Goal: Task Accomplishment & Management: Use online tool/utility

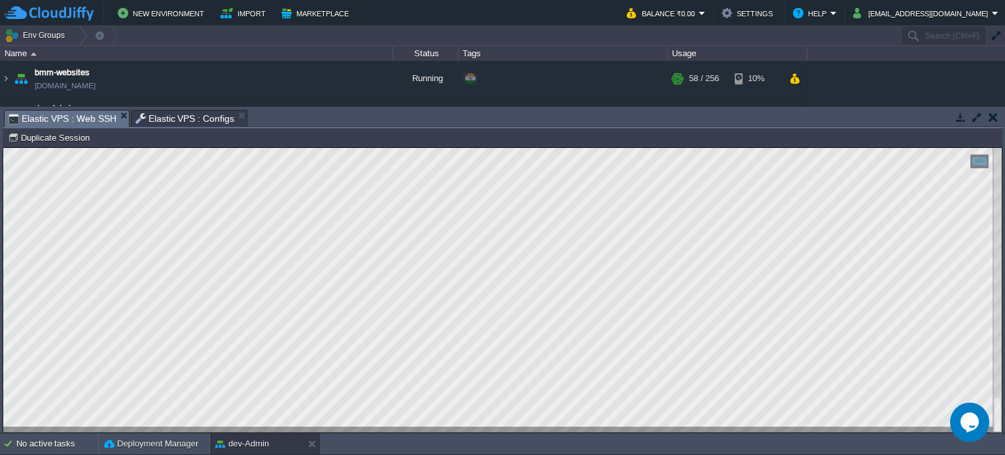
click at [190, 117] on span "Elastic VPS : Configs" at bounding box center [184, 119] width 99 height 16
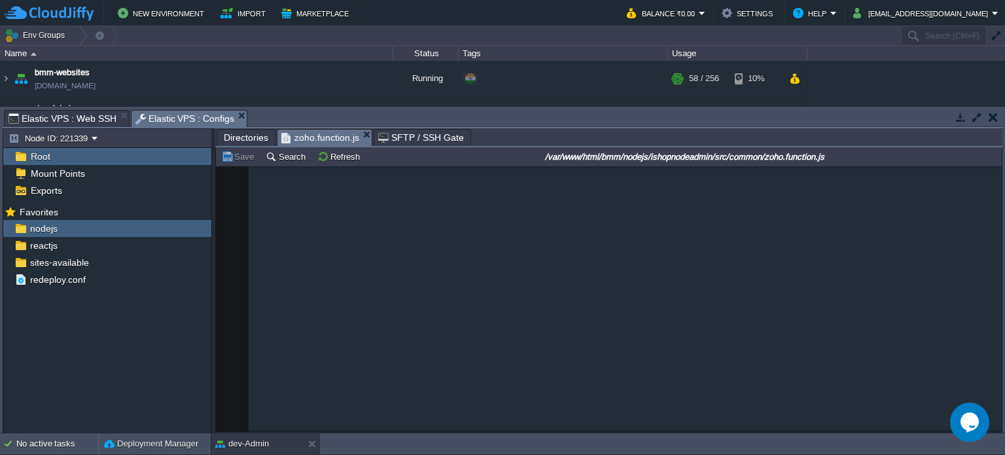
type textarea "token"
type textarea "data"
click at [240, 158] on button "Save" at bounding box center [239, 157] width 37 height 12
click at [65, 113] on span "Elastic VPS : Web SSH" at bounding box center [63, 119] width 108 height 16
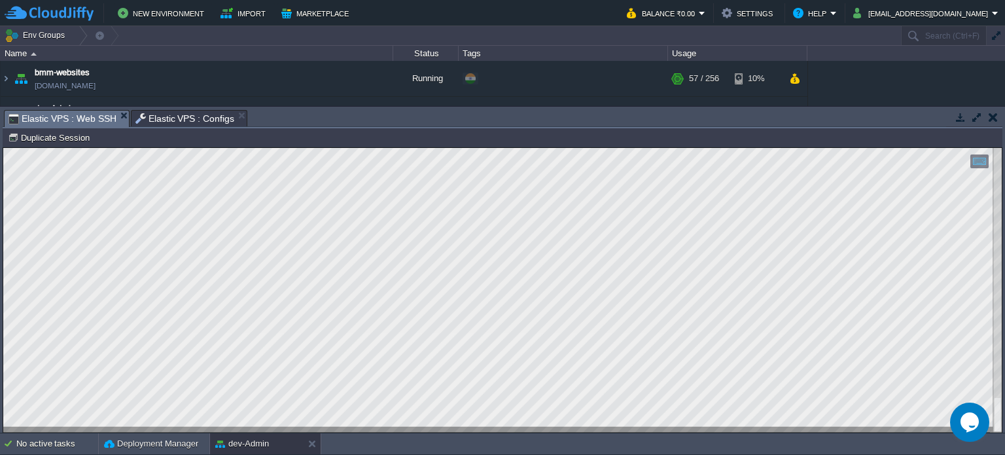
click at [178, 122] on span "Elastic VPS : Configs" at bounding box center [184, 119] width 99 height 16
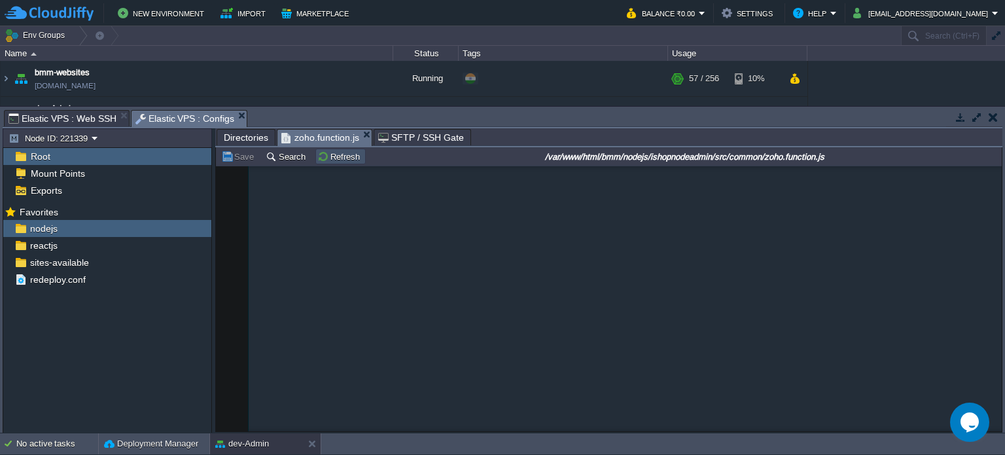
click at [340, 153] on button "Refresh" at bounding box center [340, 157] width 46 height 12
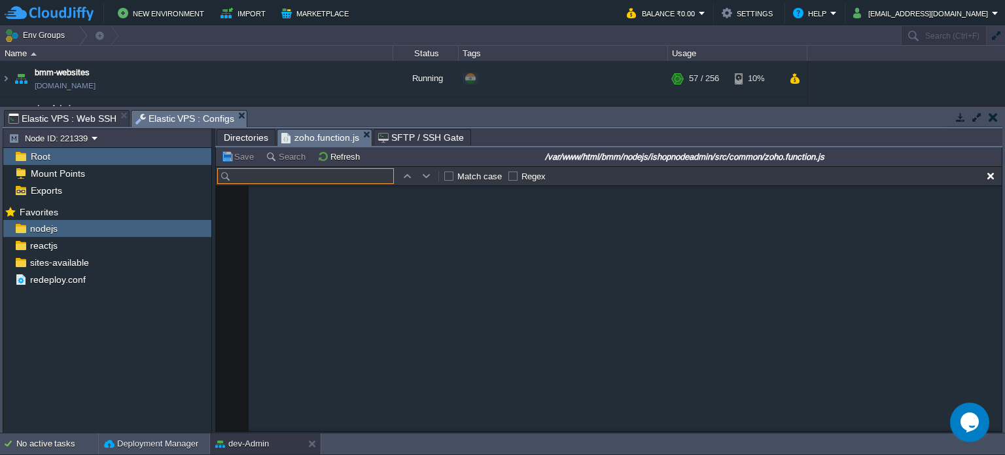
scroll to position [4007, 0]
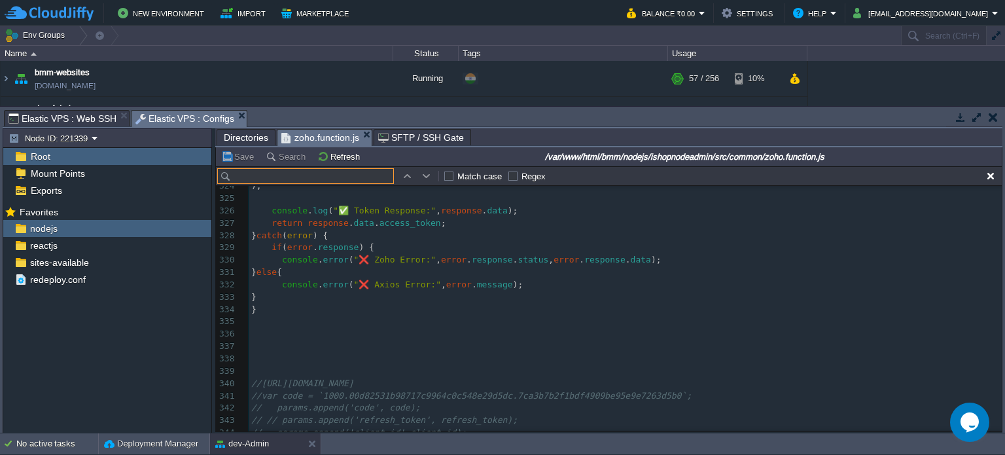
type input "getAccessToken"
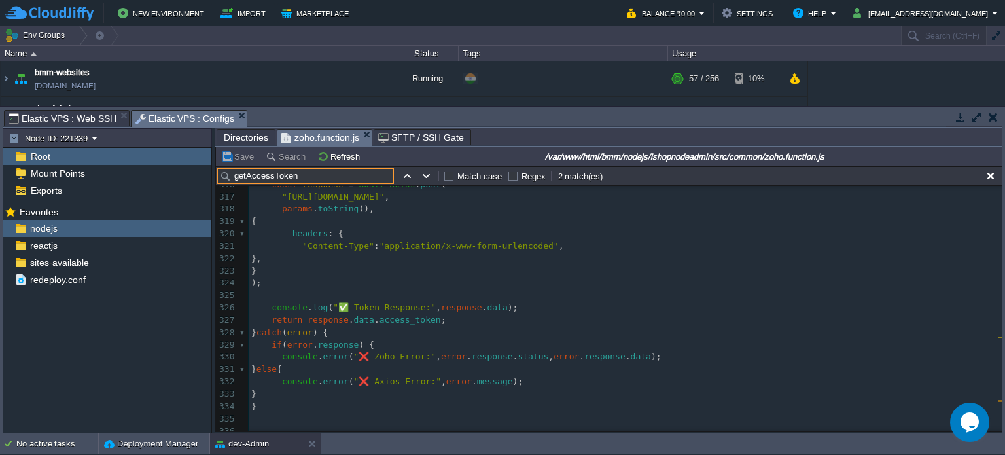
scroll to position [3917, 0]
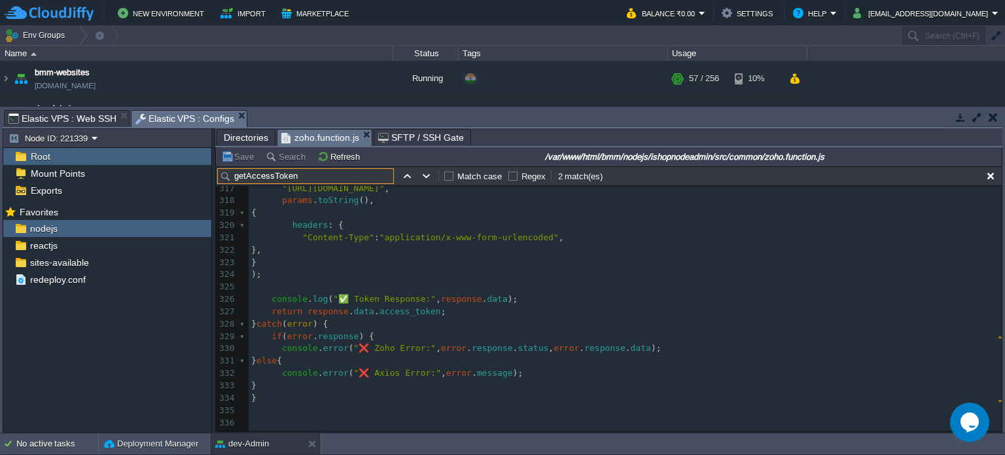
click at [86, 117] on span "Elastic VPS : Web SSH" at bounding box center [63, 119] width 108 height 16
click at [181, 120] on span "Elastic VPS : Configs" at bounding box center [184, 119] width 99 height 16
paste textarea "error"
click at [448, 374] on span "error" at bounding box center [459, 373] width 26 height 10
type textarea "error"
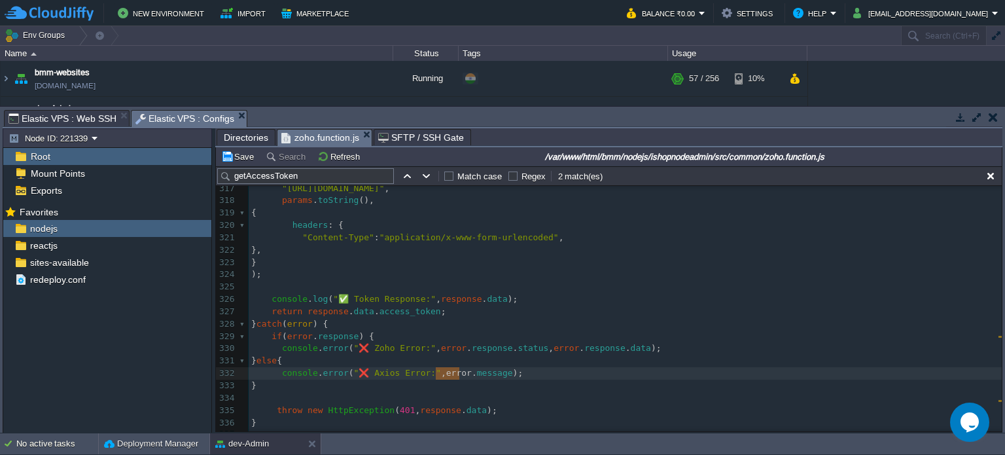
drag, startPoint x: 448, startPoint y: 374, endPoint x: 456, endPoint y: 404, distance: 31.3
click at [459, 412] on div "xxxxxxxxxx getAccessToken = async ( domainname ) => { 300 { 301 var refresh_tok…" at bounding box center [625, 275] width 753 height 604
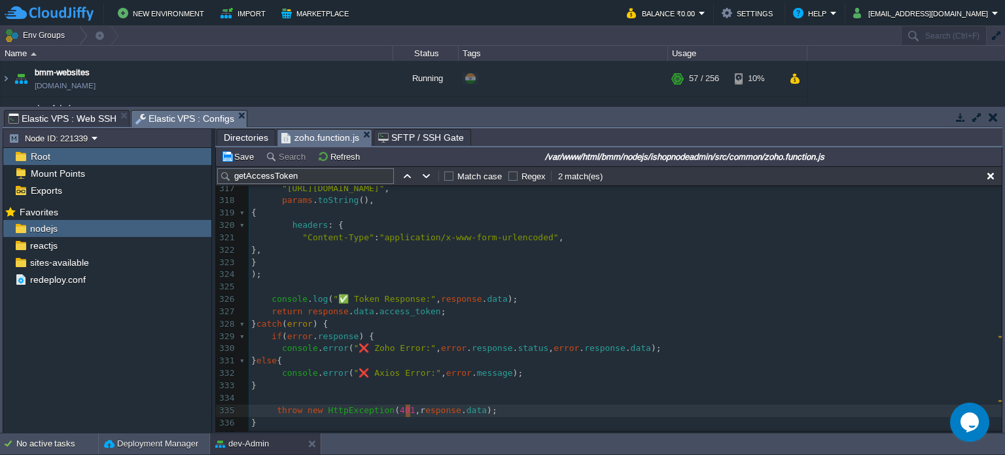
type textarea "[DOMAIN_NAME]"
drag, startPoint x: 404, startPoint y: 413, endPoint x: 414, endPoint y: 412, distance: 9.8
click at [238, 157] on button "Save" at bounding box center [239, 157] width 37 height 12
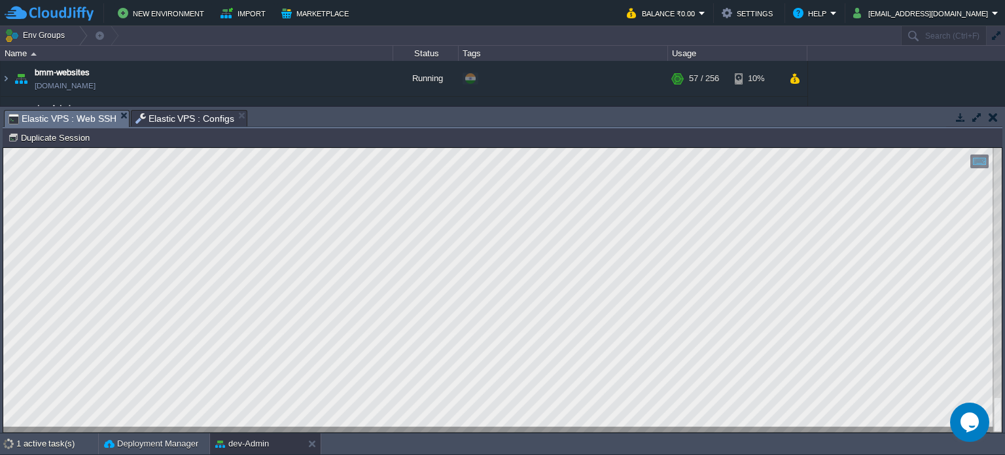
click at [69, 120] on span "Elastic VPS : Web SSH" at bounding box center [63, 119] width 108 height 16
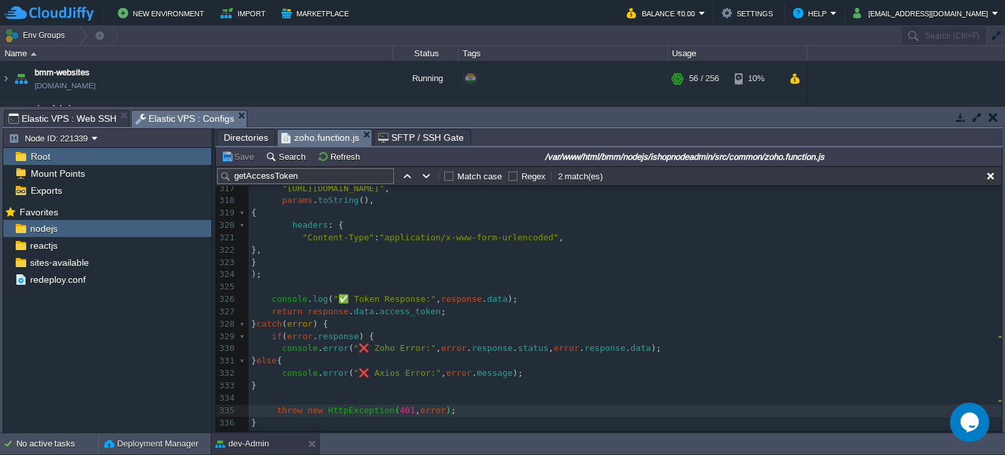
click at [170, 114] on span "Elastic VPS : Configs" at bounding box center [184, 119] width 99 height 16
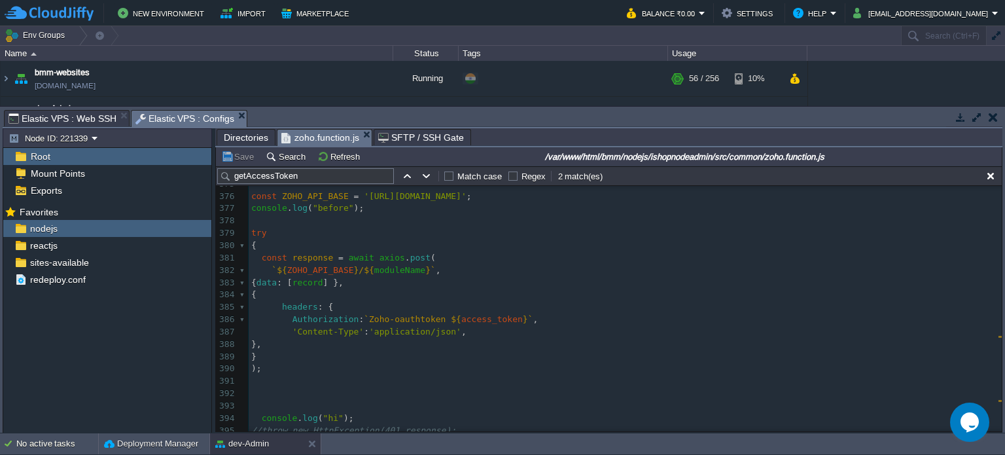
scroll to position [4573, 0]
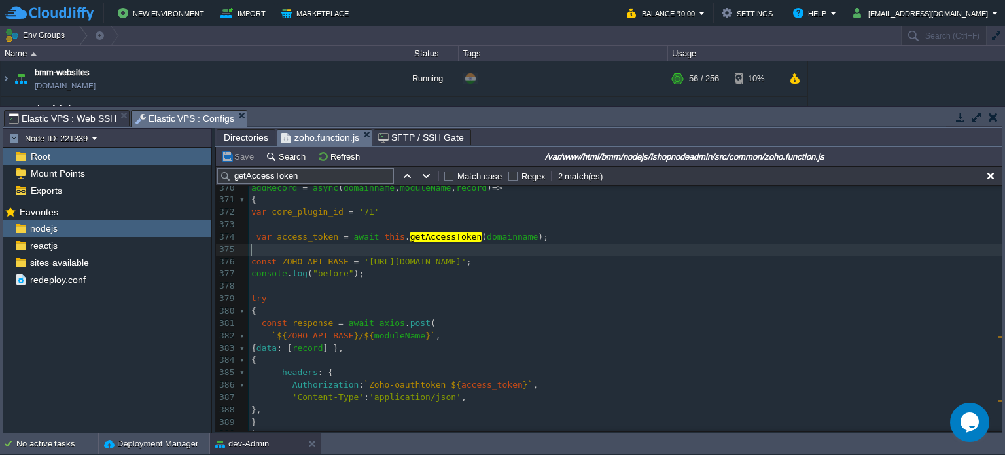
click at [277, 249] on pre "​" at bounding box center [625, 249] width 753 height 12
paste textarea "re"
type textarea "[DOMAIN_NAME]"
drag, startPoint x: 382, startPoint y: 251, endPoint x: 441, endPoint y: 251, distance: 59.6
type textarea "''"
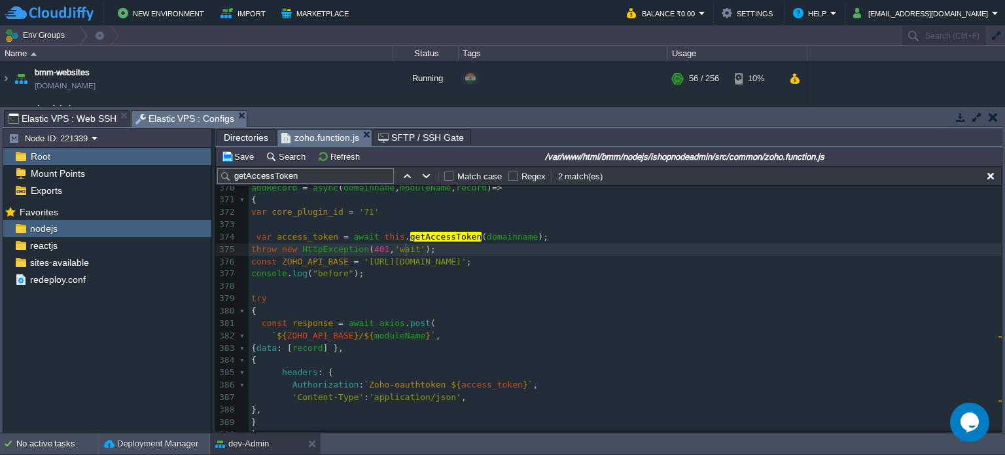
scroll to position [4, 18]
type textarea "wait"
click at [243, 156] on button "Save" at bounding box center [239, 157] width 37 height 12
click at [238, 133] on span "Directories" at bounding box center [246, 138] width 45 height 16
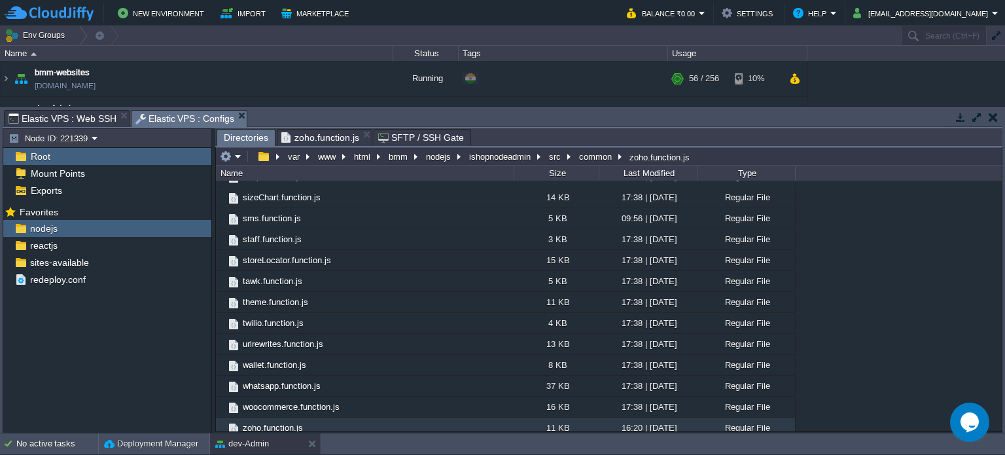
click at [310, 138] on span "zoho.function.js" at bounding box center [320, 138] width 78 height 16
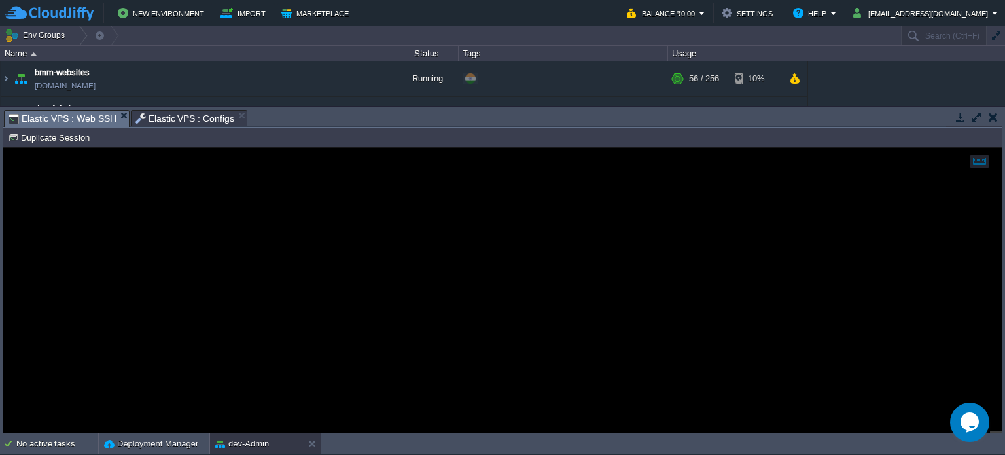
click at [80, 112] on span "Elastic VPS : Web SSH" at bounding box center [63, 119] width 108 height 16
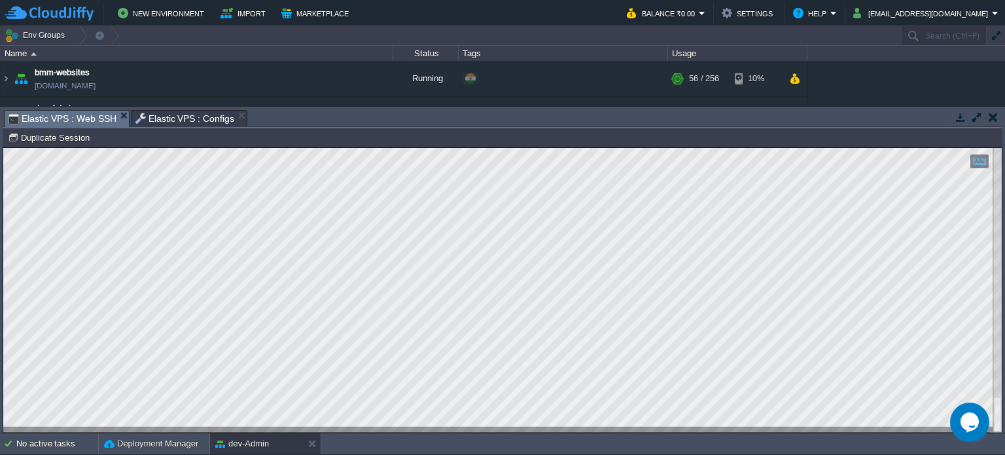
click at [178, 114] on span "Elastic VPS : Configs" at bounding box center [184, 119] width 99 height 16
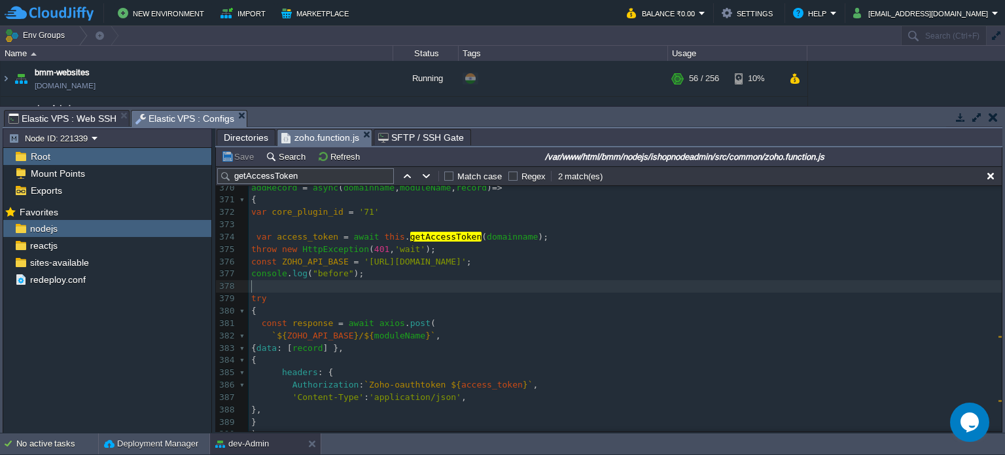
click at [424, 286] on pre "​" at bounding box center [625, 286] width 753 height 12
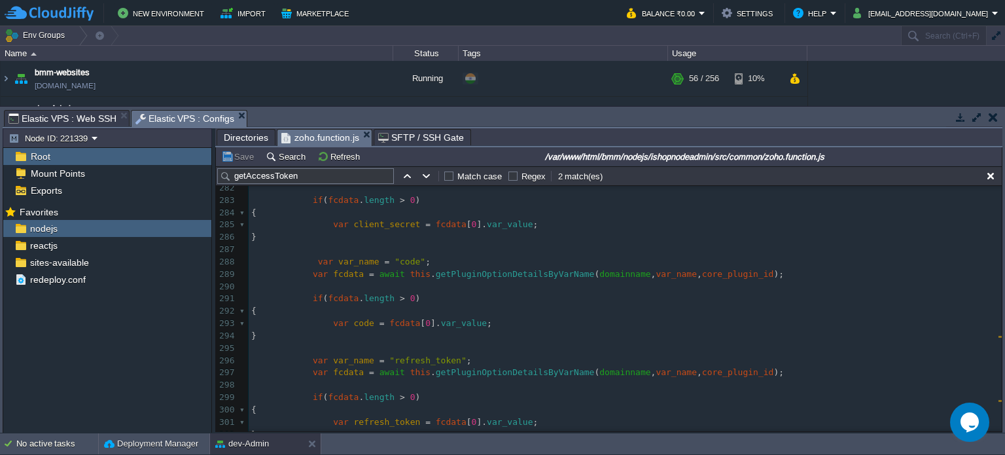
scroll to position [3548, 0]
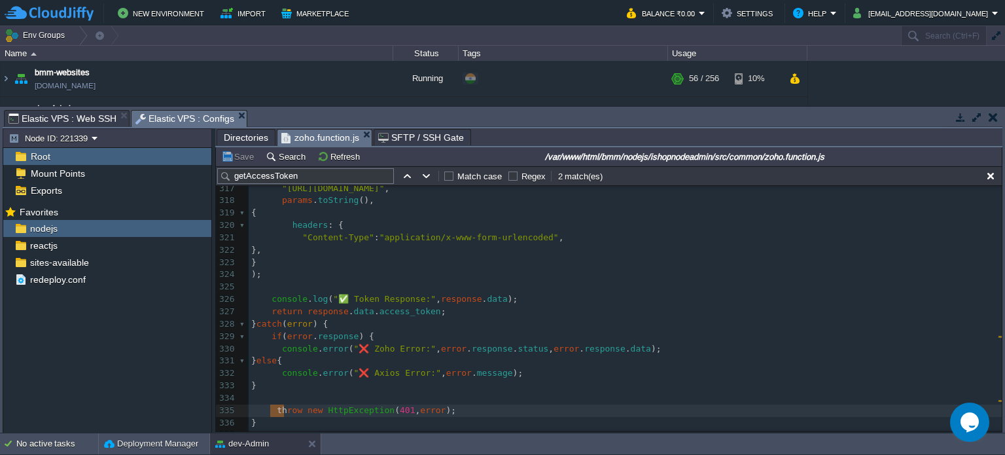
type textarea "throw new HttpException(401,error);"
drag, startPoint x: 276, startPoint y: 410, endPoint x: 450, endPoint y: 413, distance: 174.1
drag, startPoint x: 274, startPoint y: 290, endPoint x: 321, endPoint y: 290, distance: 47.8
click at [274, 290] on pre "​" at bounding box center [625, 287] width 753 height 12
paste textarea "r"
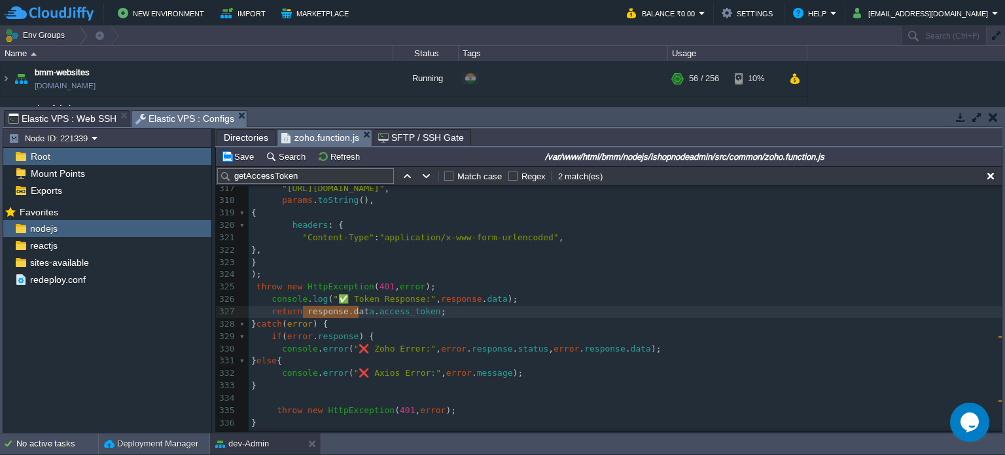
type textarea "[DOMAIN_NAME]"
drag, startPoint x: 308, startPoint y: 312, endPoint x: 361, endPoint y: 312, distance: 53.7
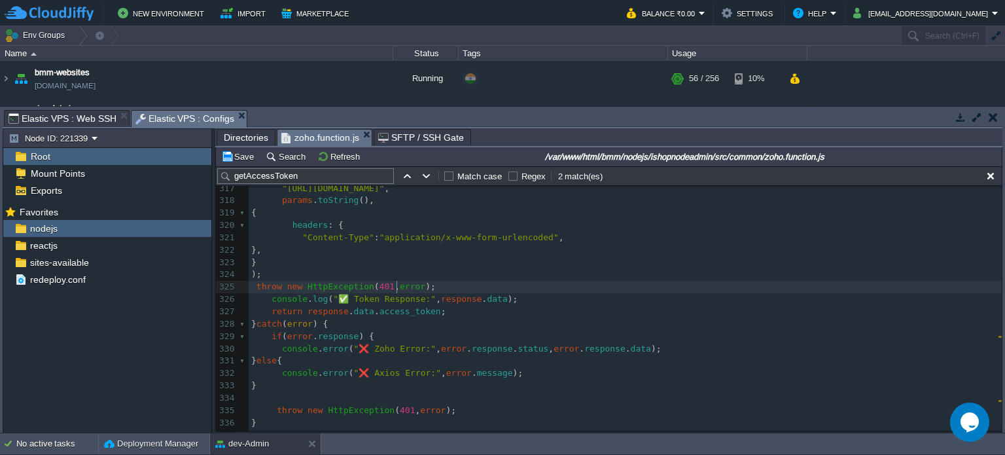
click at [398, 285] on div "xxxxxxxxxx ​ 307 try { 308 const params = new URLSearchParams ({ 309 grant_type…" at bounding box center [625, 305] width 753 height 493
type textarea "error"
click at [238, 156] on button "Save" at bounding box center [239, 157] width 37 height 12
click at [82, 112] on span "Elastic VPS : Web SSH" at bounding box center [63, 119] width 108 height 16
click at [175, 117] on span "Elastic VPS : Configs" at bounding box center [184, 119] width 99 height 16
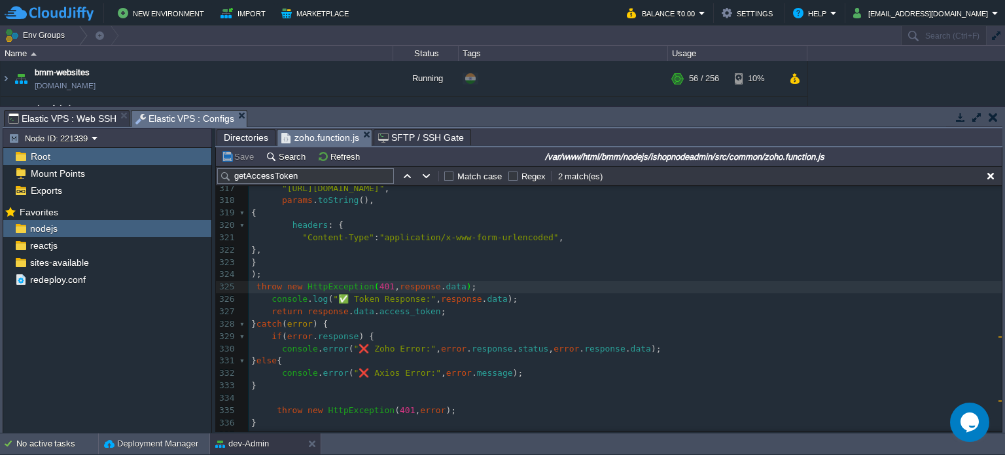
type textarea "data"
click at [233, 158] on button "Save" at bounding box center [239, 157] width 37 height 12
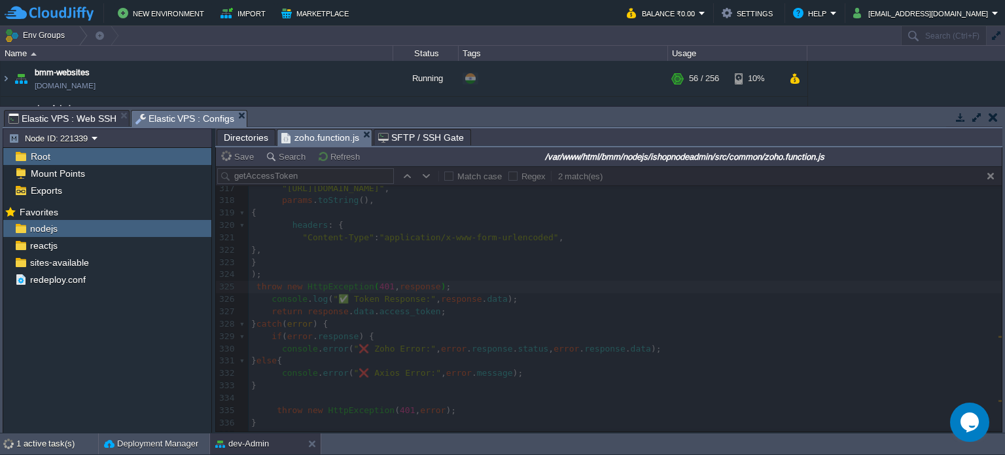
click at [81, 113] on span "Elastic VPS : Web SSH" at bounding box center [63, 119] width 108 height 16
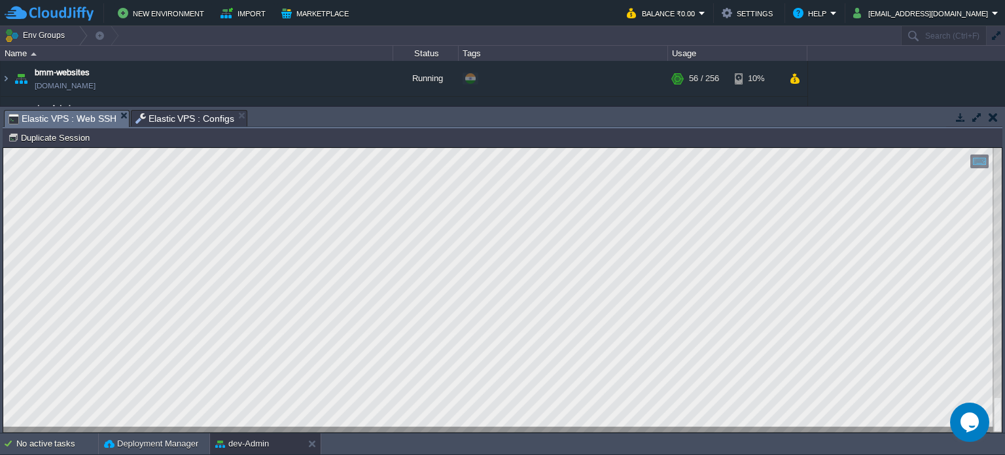
click at [183, 121] on span "Elastic VPS : Configs" at bounding box center [184, 119] width 99 height 16
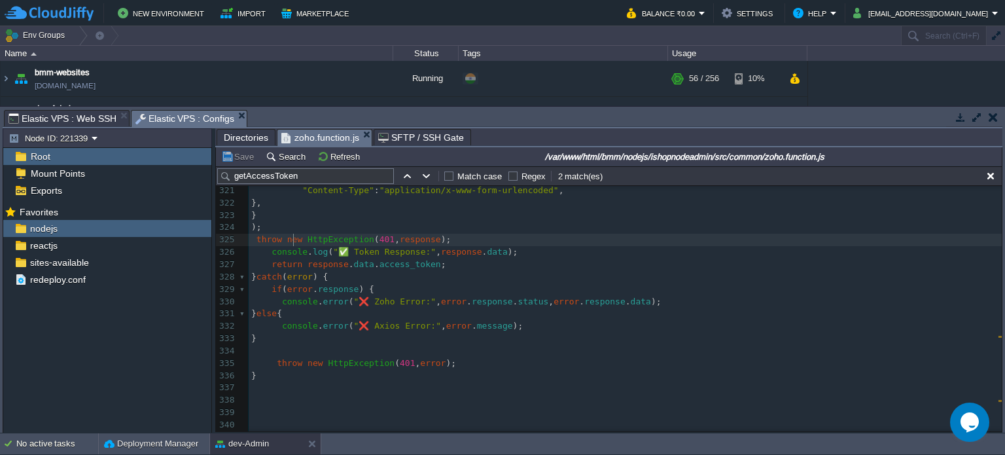
scroll to position [3982, 0]
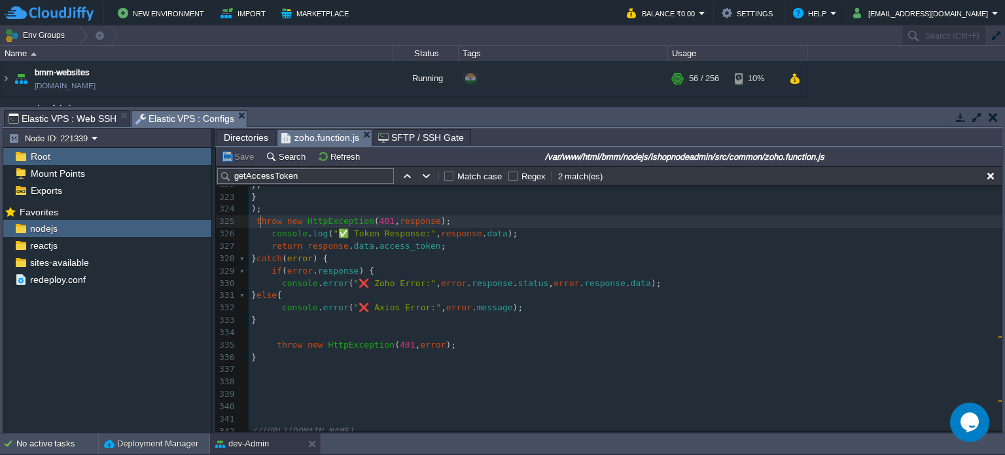
click at [259, 223] on span "throw" at bounding box center [270, 221] width 26 height 10
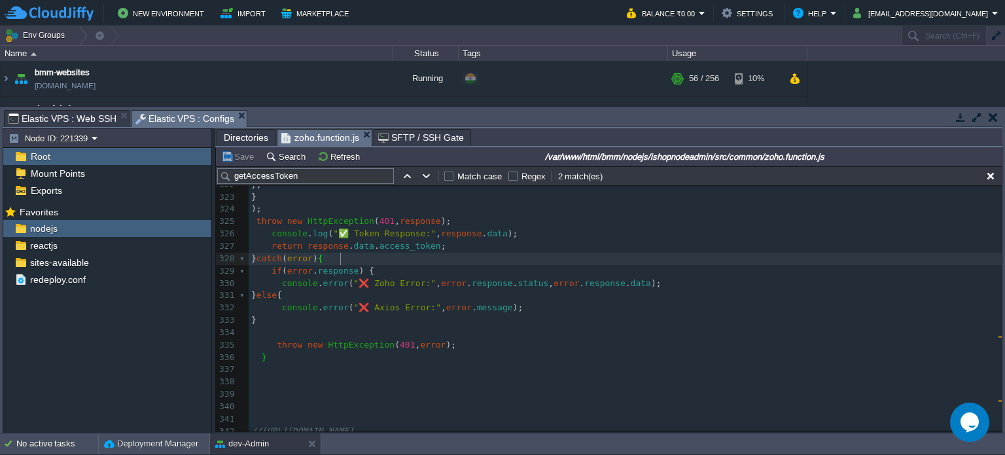
click at [328, 310] on div "xxxxxxxxxx ​ 307 try { 308 const params = new URLSearchParams ({ 309 grant_type…" at bounding box center [625, 270] width 753 height 555
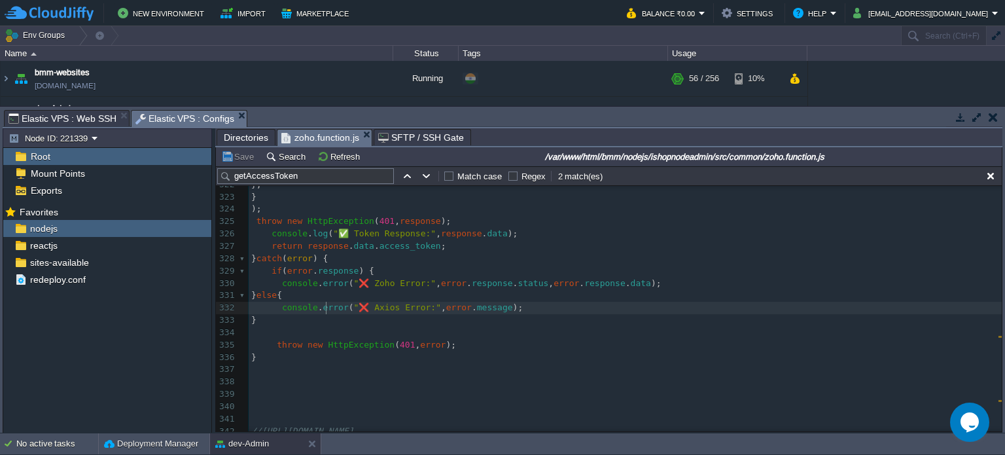
type textarea "error"
click at [420, 345] on span "error" at bounding box center [433, 345] width 26 height 10
type textarea "error"
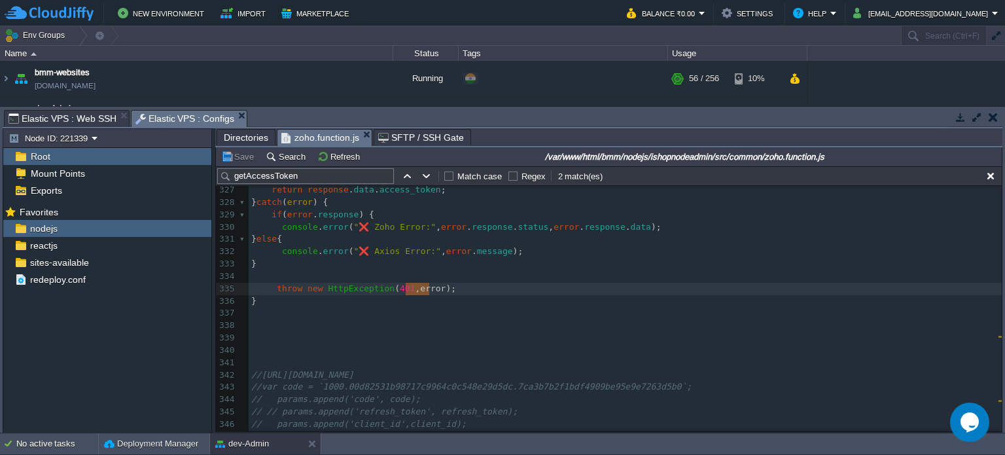
scroll to position [3984, 0]
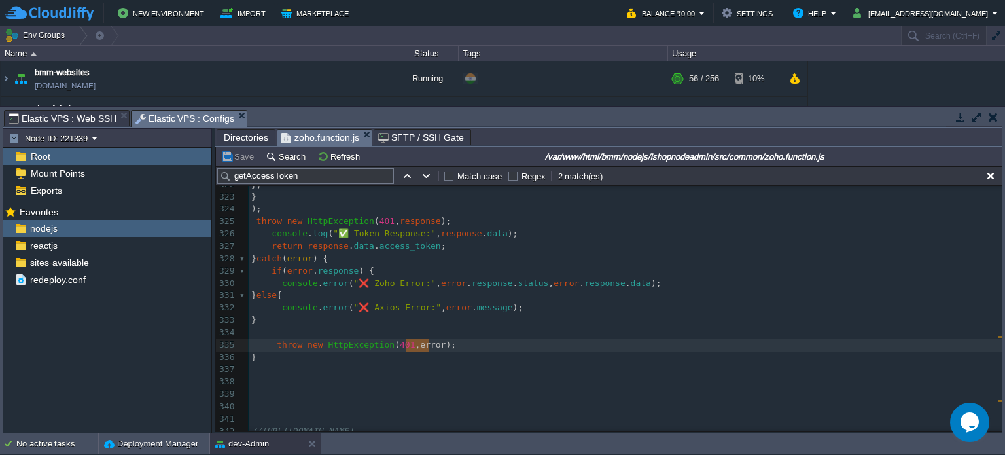
click at [91, 118] on span "Elastic VPS : Web SSH" at bounding box center [63, 119] width 108 height 16
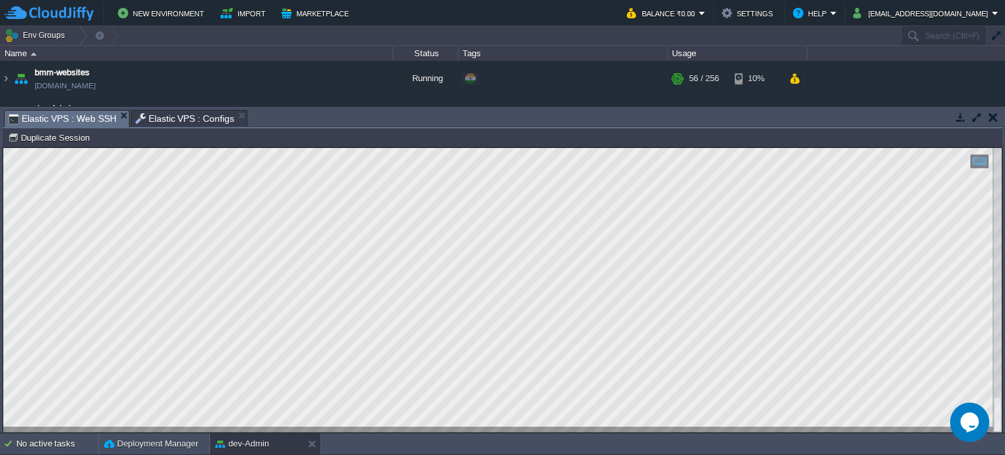
click at [171, 120] on span "Elastic VPS : Configs" at bounding box center [184, 119] width 99 height 16
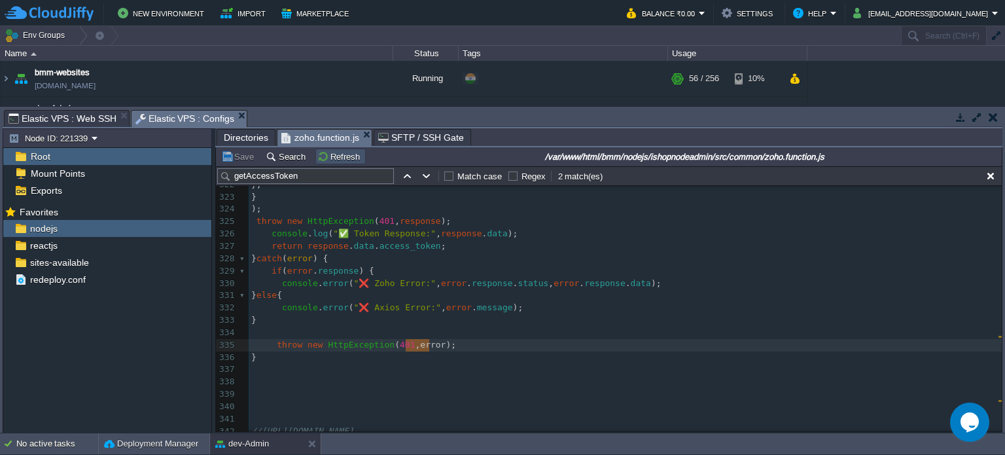
click at [336, 159] on button "Refresh" at bounding box center [340, 157] width 46 height 12
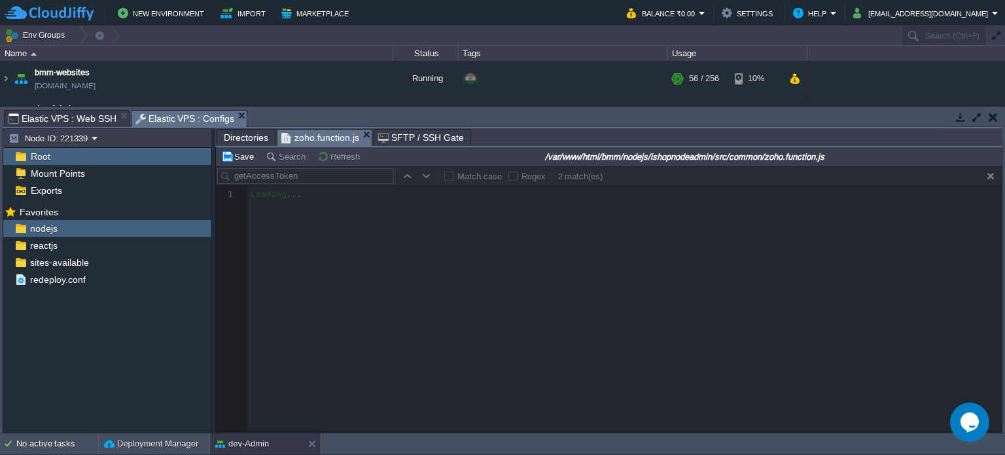
click at [990, 177] on div at bounding box center [609, 298] width 786 height 265
click at [988, 176] on div at bounding box center [609, 298] width 786 height 265
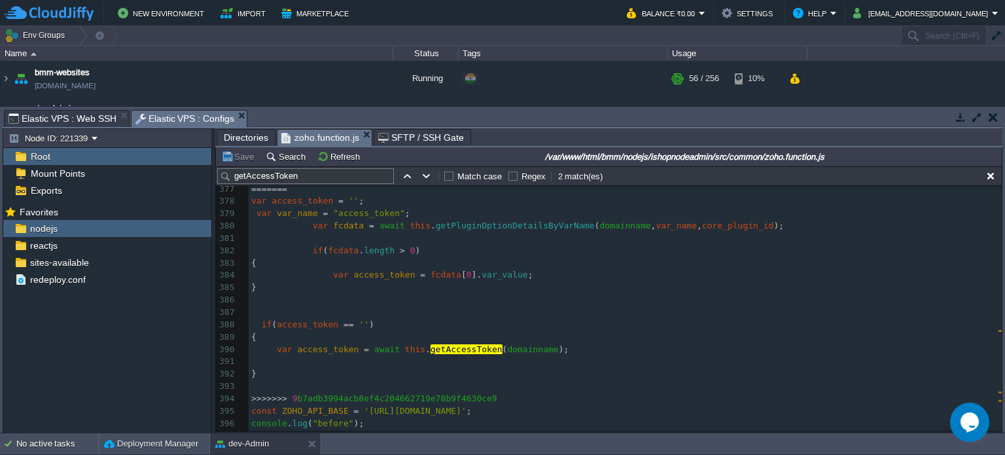
scroll to position [4555, 0]
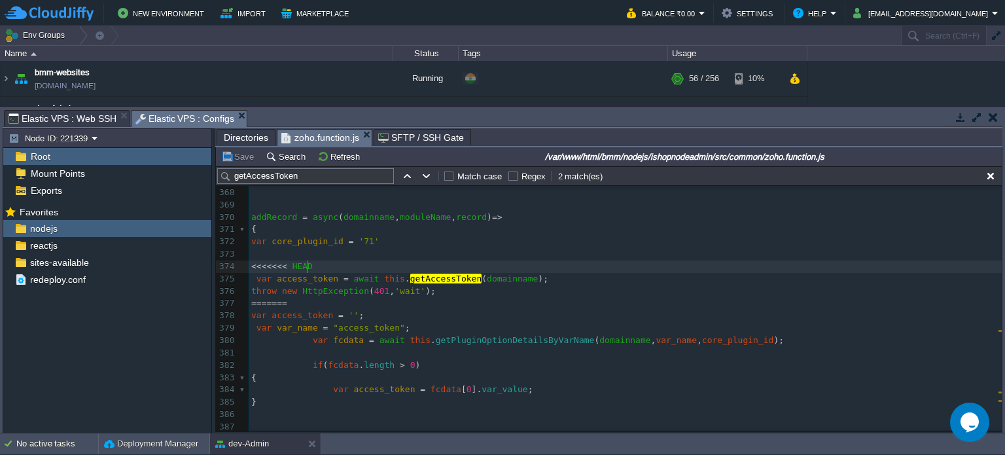
click at [335, 266] on pre "<<<<<<< HEAD" at bounding box center [625, 266] width 753 height 12
type textarea "-"
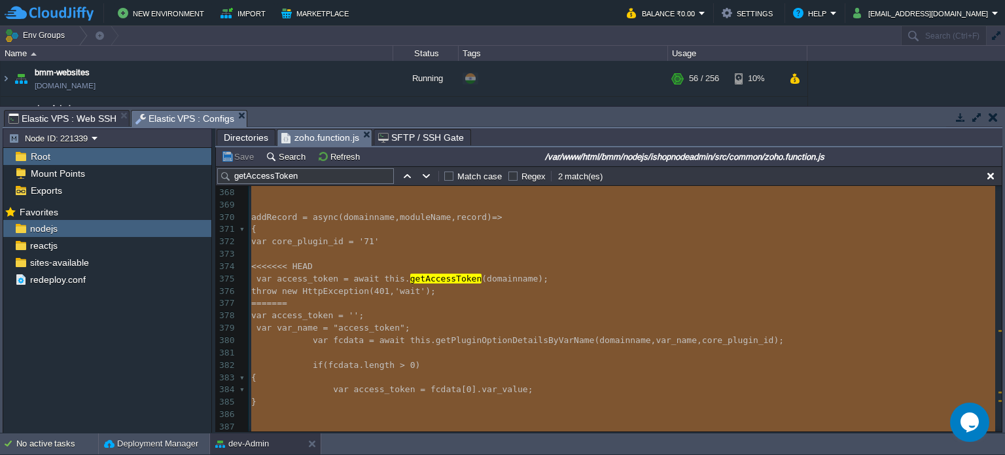
scroll to position [5178, 0]
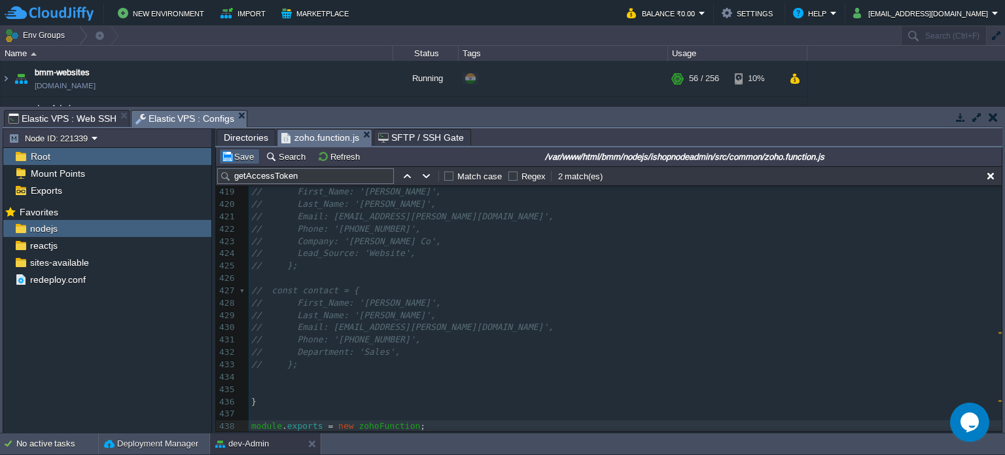
click at [243, 160] on button "Save" at bounding box center [239, 157] width 37 height 12
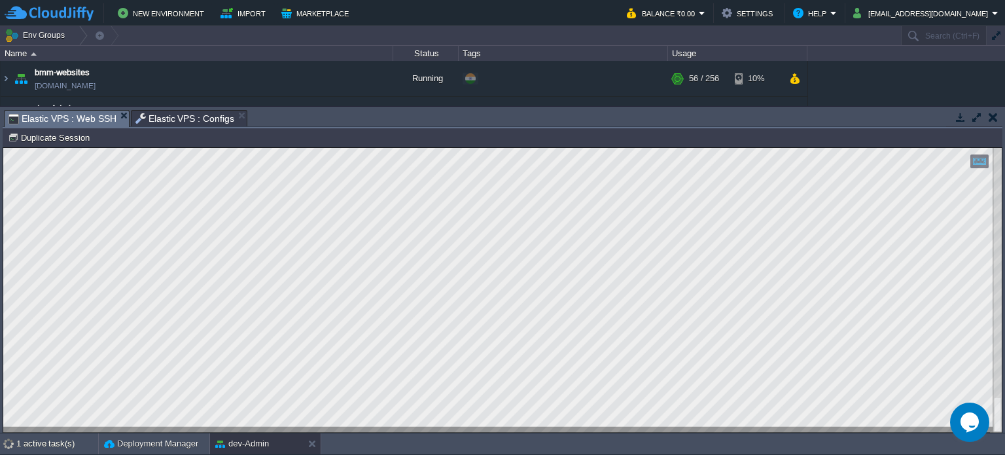
click at [89, 120] on span "Elastic VPS : Web SSH" at bounding box center [63, 119] width 108 height 16
click at [175, 115] on span "Elastic VPS : Configs" at bounding box center [184, 119] width 99 height 16
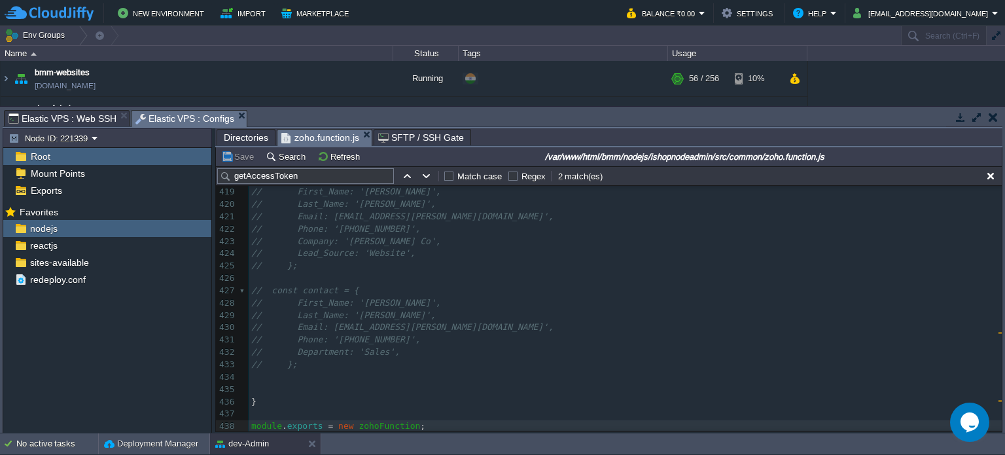
click at [73, 116] on span "Elastic VPS : Web SSH" at bounding box center [63, 119] width 108 height 16
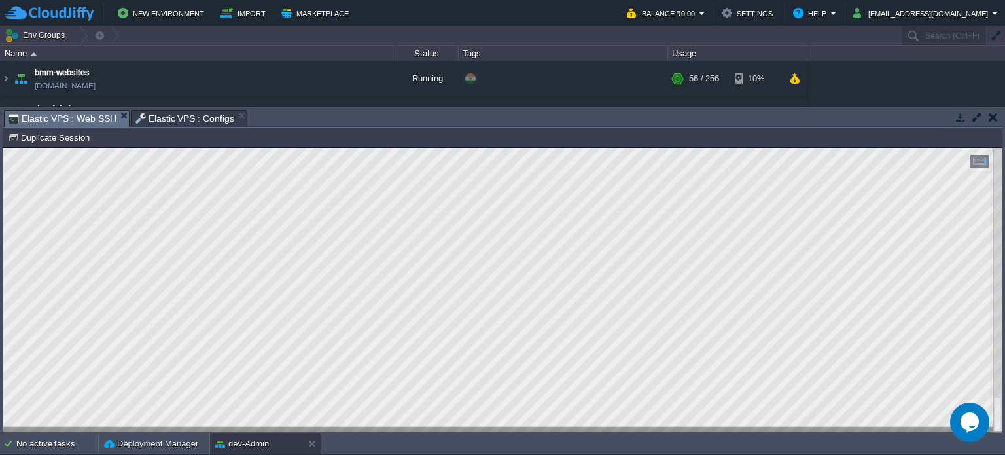
click at [169, 120] on span "Elastic VPS : Configs" at bounding box center [184, 119] width 99 height 16
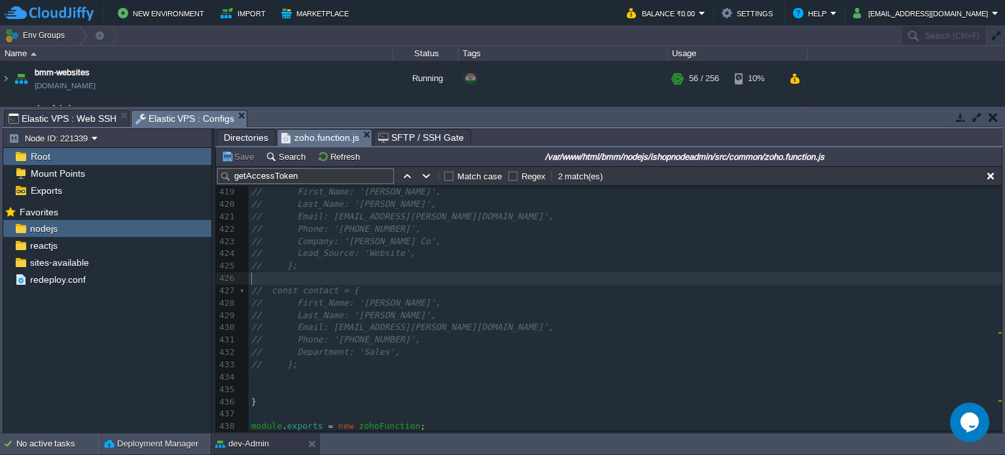
click at [430, 272] on pre "​" at bounding box center [625, 278] width 753 height 12
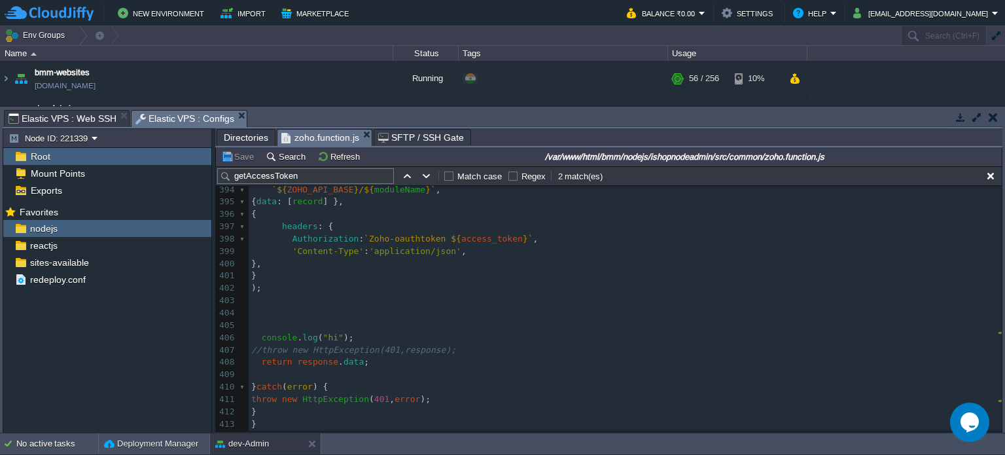
scroll to position [4851, 0]
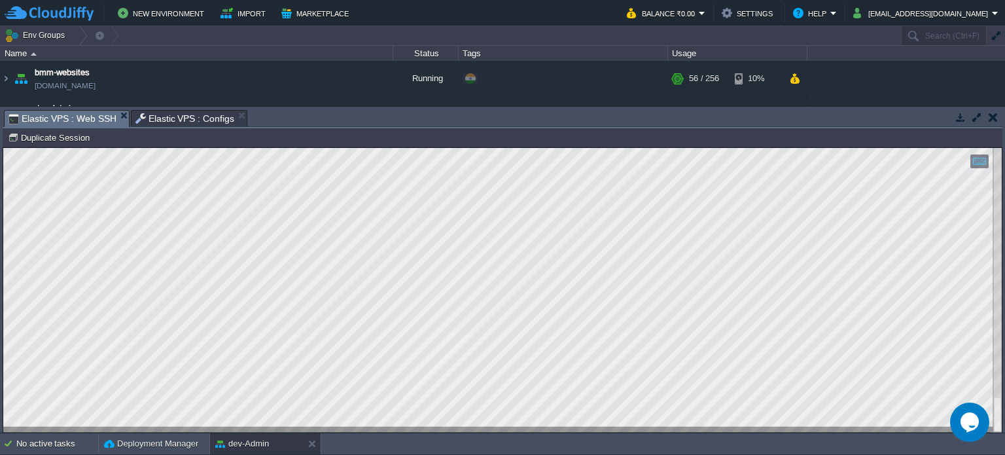
click at [85, 116] on span "Elastic VPS : Web SSH" at bounding box center [63, 119] width 108 height 16
drag, startPoint x: 164, startPoint y: 114, endPoint x: 179, endPoint y: 134, distance: 24.7
click at [165, 115] on span "Elastic VPS : Configs" at bounding box center [184, 119] width 99 height 16
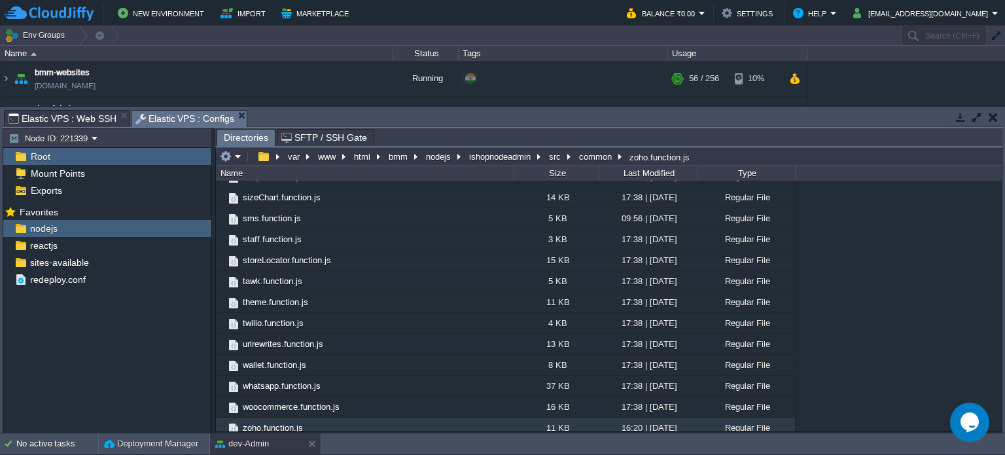
click at [47, 118] on span "Elastic VPS : Web SSH" at bounding box center [63, 119] width 108 height 16
